Goal: Information Seeking & Learning: Learn about a topic

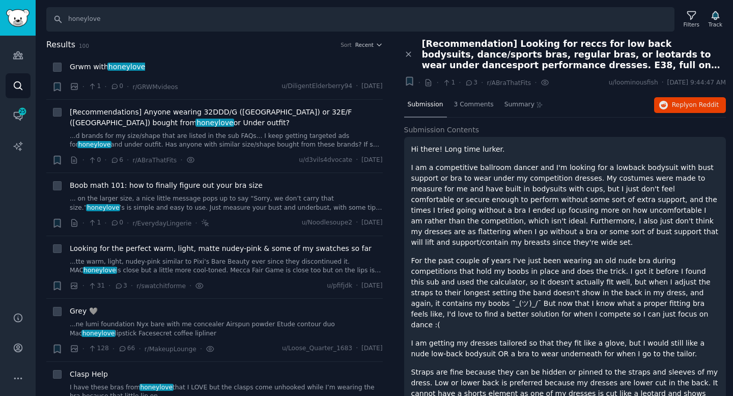
scroll to position [665, 0]
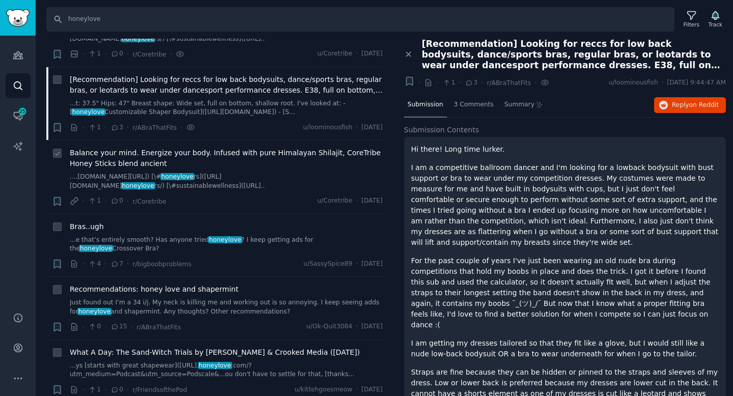
click at [295, 173] on link "....[DOMAIN_NAME][URL]) [\# honeylove rs]([URL][DOMAIN_NAME] honeylove rs/) [\#…" at bounding box center [226, 182] width 313 height 18
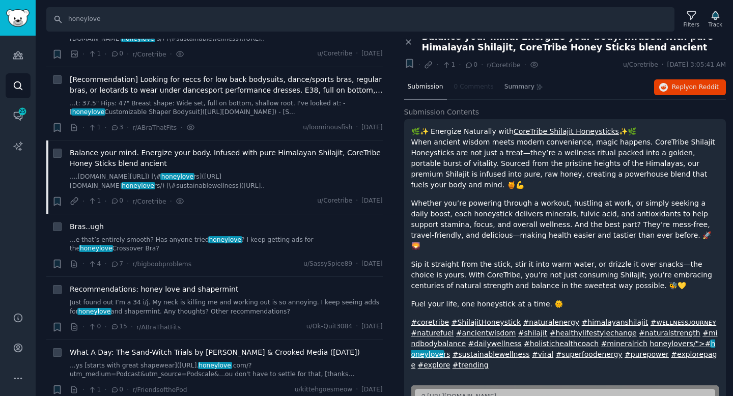
scroll to position [8, 0]
click at [272, 236] on link "...e that’s entirely smooth? Has anyone tried honeylove ? I keep getting ads fo…" at bounding box center [226, 245] width 313 height 18
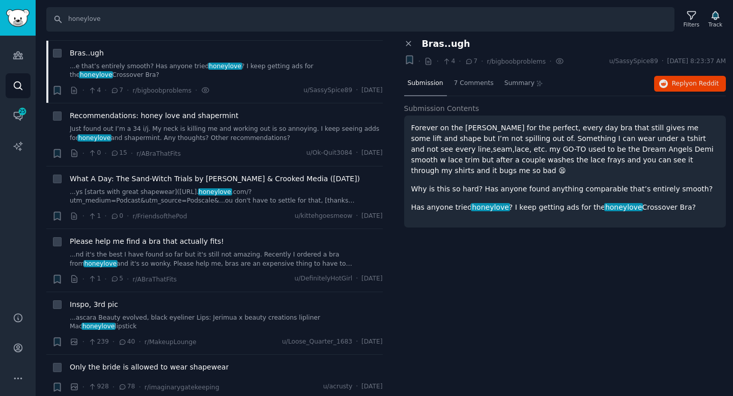
scroll to position [836, 0]
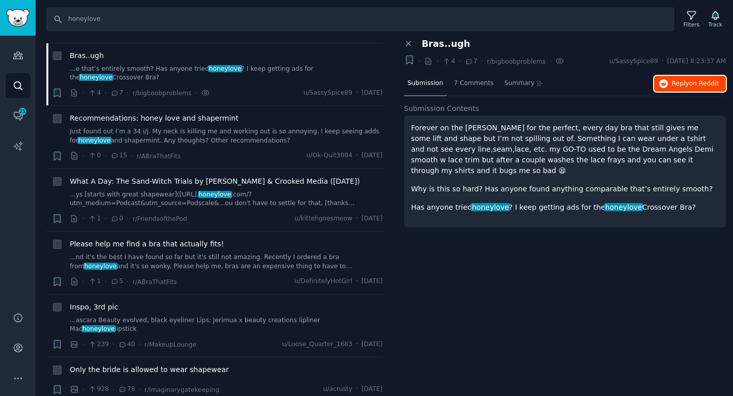
click at [681, 86] on span "Reply on Reddit" at bounding box center [695, 83] width 47 height 9
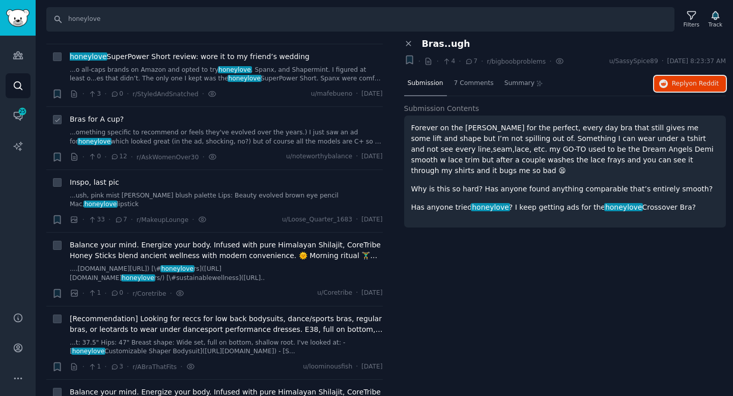
scroll to position [420, 0]
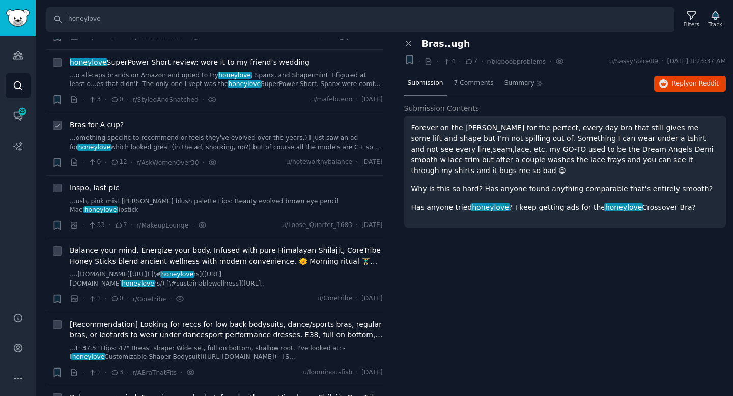
click at [320, 138] on link "...omething specific to recommend or feels they've evolved over the years.) I j…" at bounding box center [226, 143] width 313 height 18
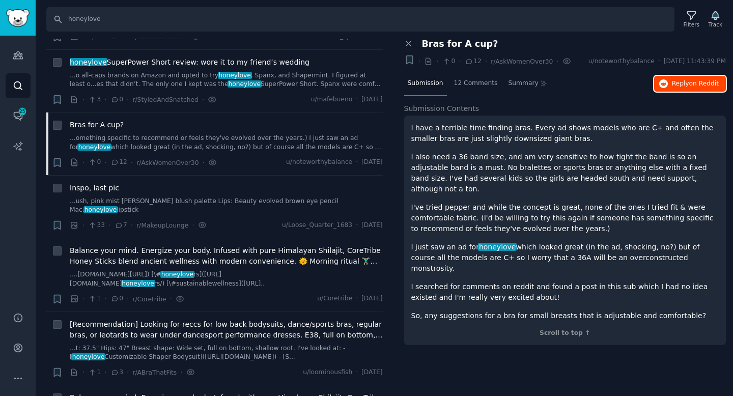
click at [680, 87] on span "Reply on Reddit" at bounding box center [695, 83] width 47 height 9
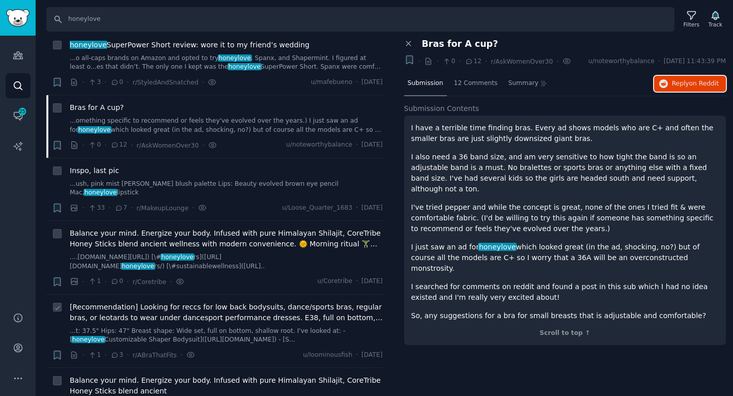
scroll to position [468, 0]
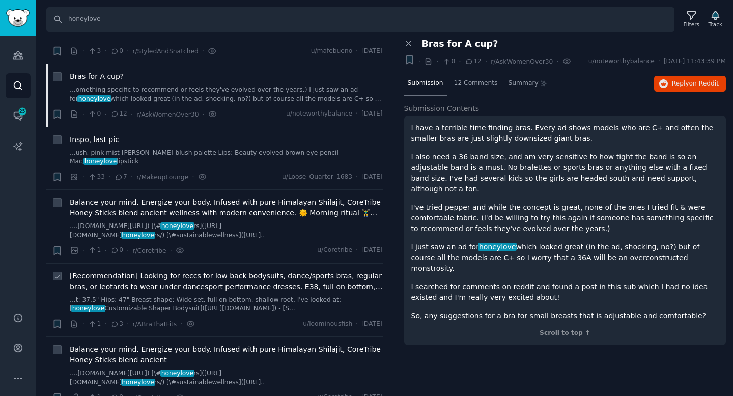
click at [220, 283] on div "[Recommendation] Looking for reccs for low back bodysuits, dance/sports bras, r…" at bounding box center [226, 292] width 313 height 43
click at [220, 277] on span "[Recommendation] Looking for reccs for low back bodysuits, dance/sports bras, r…" at bounding box center [226, 281] width 313 height 21
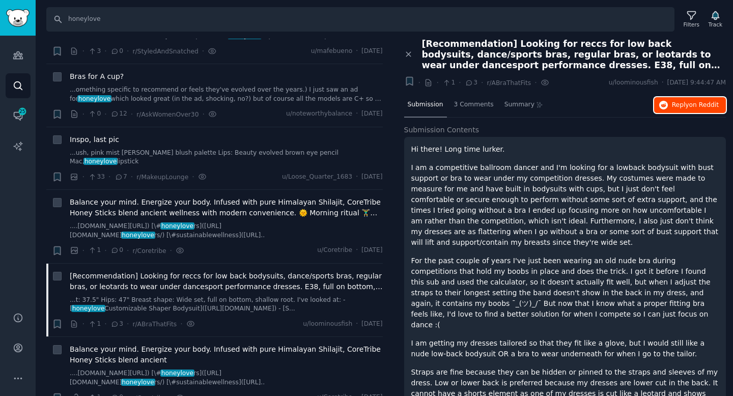
click at [684, 107] on span "Reply on Reddit" at bounding box center [695, 105] width 47 height 9
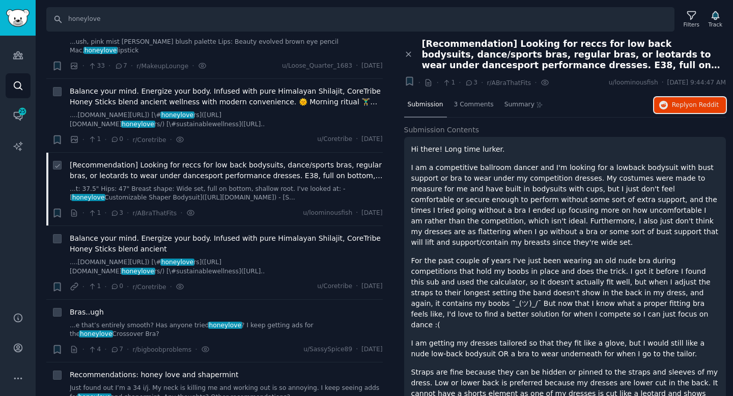
scroll to position [582, 0]
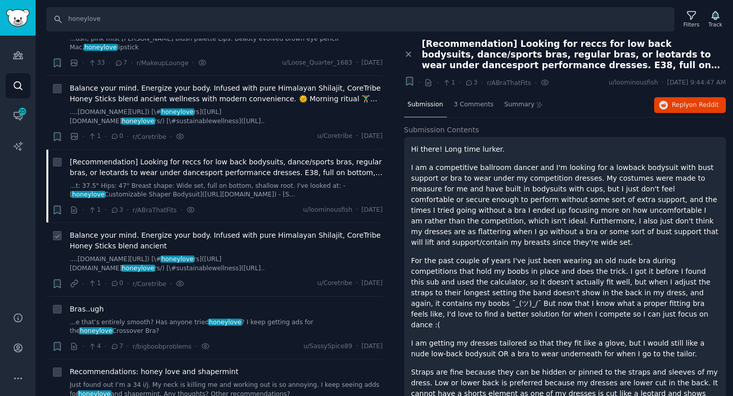
click at [261, 239] on span "Balance your mind. Energize your body. Infused with pure Himalayan Shilajit, Co…" at bounding box center [226, 240] width 313 height 21
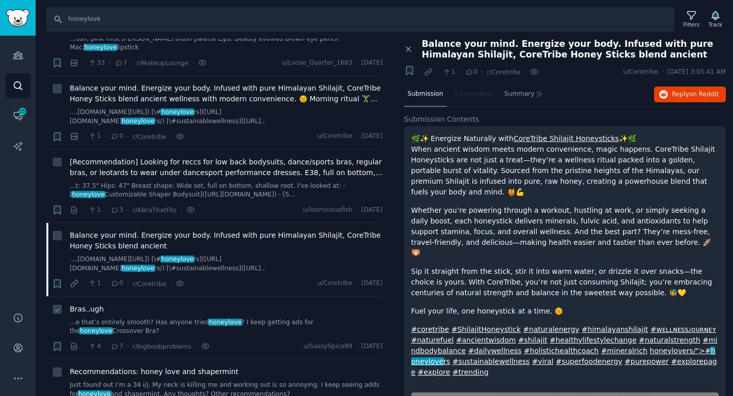
click at [253, 306] on div "Bras..ugh ...e that’s entirely smooth? Has anyone tried honeylove ? I keep gett…" at bounding box center [226, 320] width 313 height 32
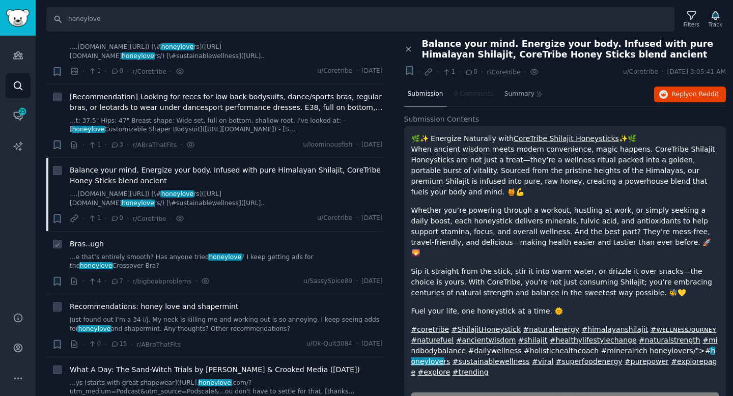
scroll to position [648, 0]
click at [259, 316] on link "Just found out I’m a 34 i/j. My neck is killing me and working out is so annoyi…" at bounding box center [226, 324] width 313 height 18
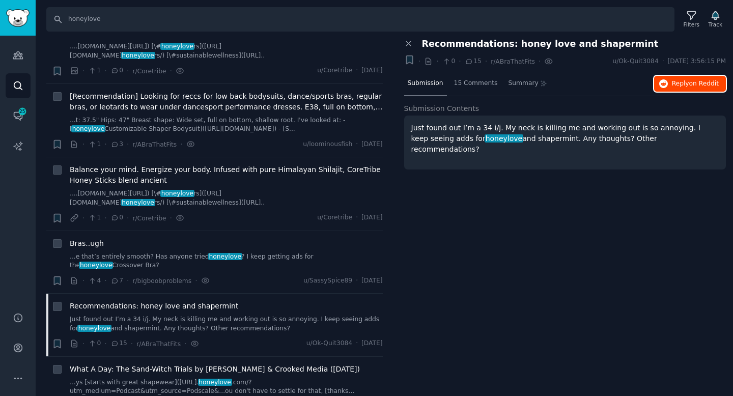
click at [664, 81] on icon "button" at bounding box center [663, 83] width 9 height 9
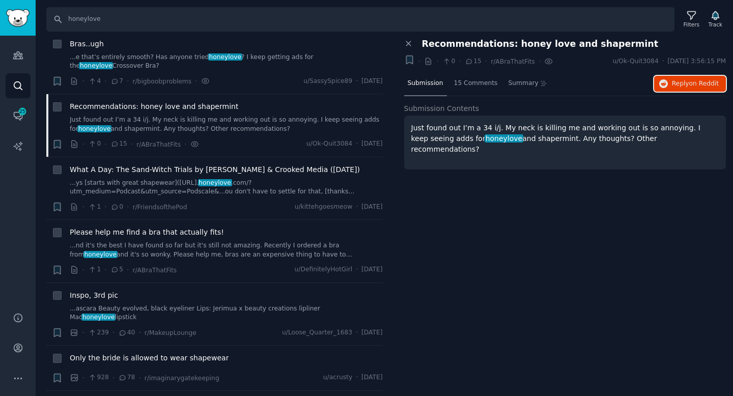
scroll to position [853, 0]
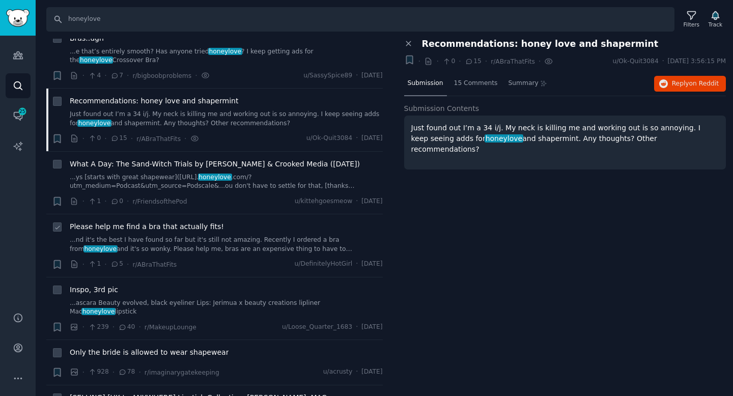
click at [261, 245] on div "Please help me find a bra that actually fits! ...nd it's the best I have found …" at bounding box center [226, 245] width 313 height 48
click at [304, 242] on link "...nd it's the best I have found so far but it's still not amazing. Recently I …" at bounding box center [226, 245] width 313 height 18
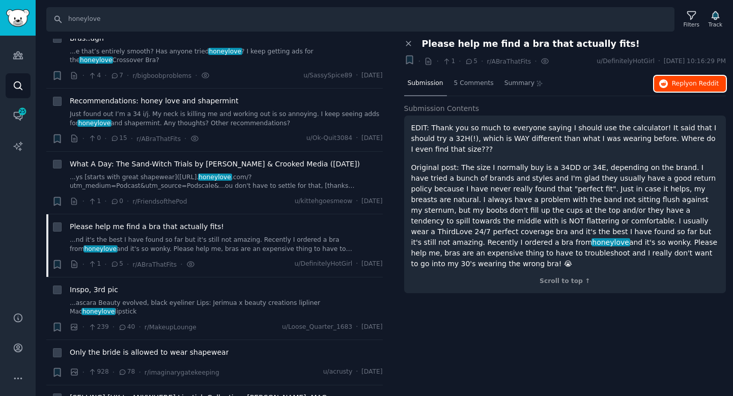
click at [703, 84] on span "on Reddit" at bounding box center [704, 83] width 30 height 7
